Goal: Understand process/instructions: Learn about a topic

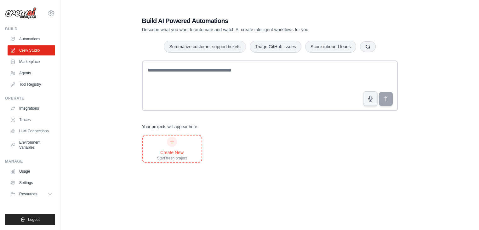
click at [175, 145] on div at bounding box center [172, 142] width 10 height 10
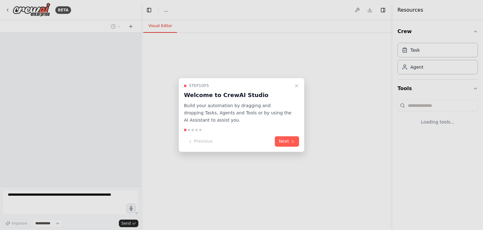
select select "****"
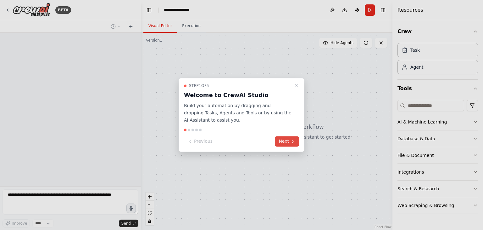
click at [286, 141] on button "Next" at bounding box center [287, 141] width 24 height 10
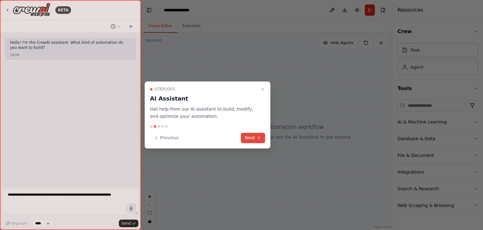
click at [263, 139] on button "Next" at bounding box center [253, 137] width 24 height 10
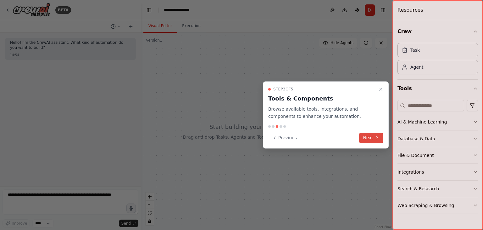
click at [368, 136] on button "Next" at bounding box center [371, 137] width 24 height 10
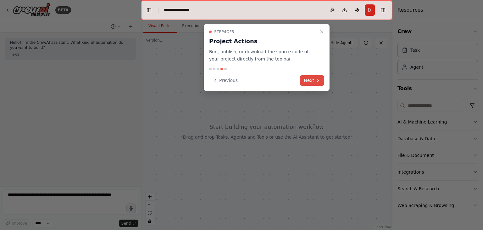
click at [320, 79] on icon at bounding box center [318, 80] width 5 height 5
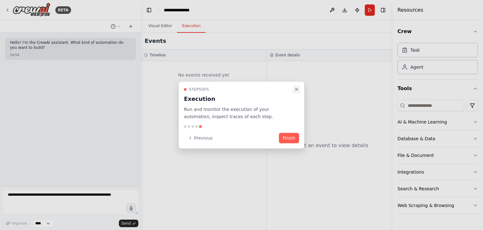
click at [296, 89] on icon "Close walkthrough" at bounding box center [296, 89] width 5 height 5
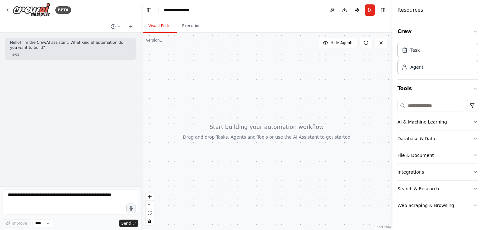
drag, startPoint x: 143, startPoint y: 101, endPoint x: 173, endPoint y: 94, distance: 31.5
click at [173, 94] on div at bounding box center [267, 131] width 252 height 197
click at [470, 123] on button "AI & Machine Learning" at bounding box center [438, 122] width 81 height 16
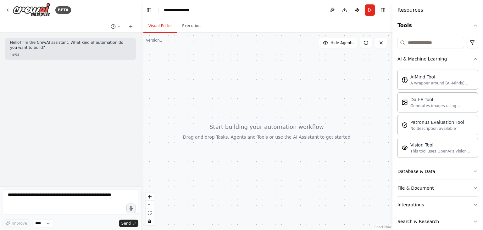
scroll to position [88, 0]
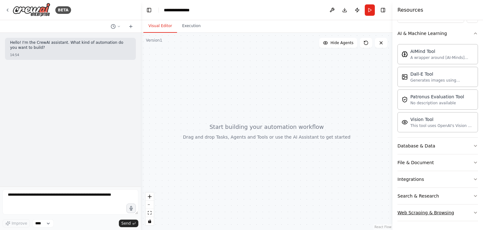
click at [437, 209] on div "Web Scraping & Browsing" at bounding box center [426, 212] width 57 height 6
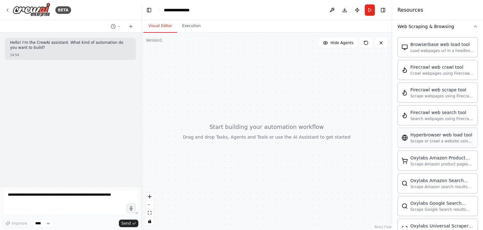
scroll to position [277, 0]
